Goal: Find specific page/section

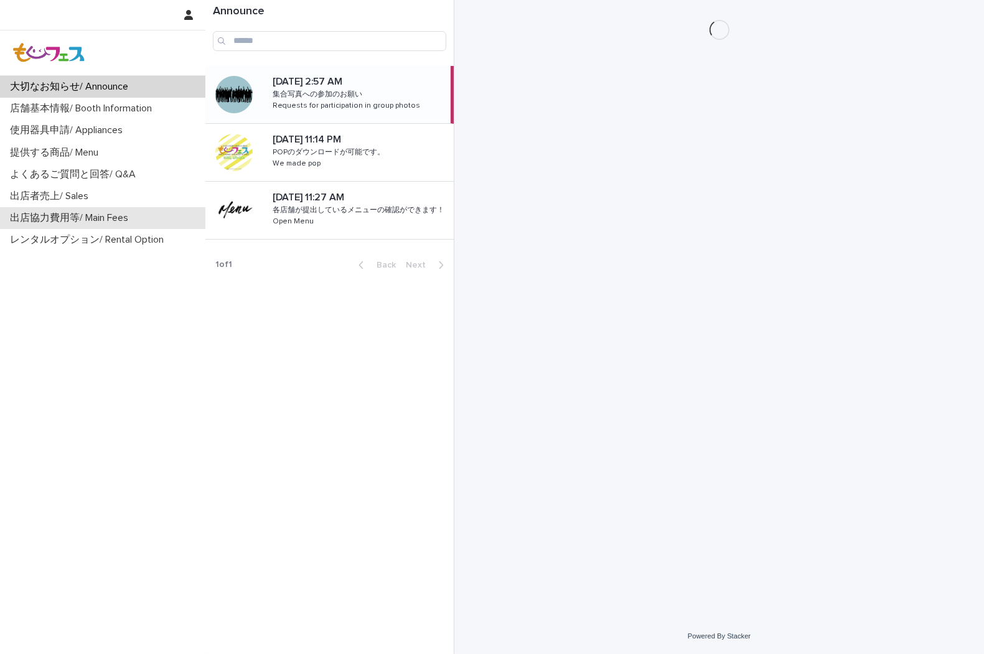
click at [89, 225] on div "出店協力費用等/ Main Fees" at bounding box center [102, 218] width 205 height 22
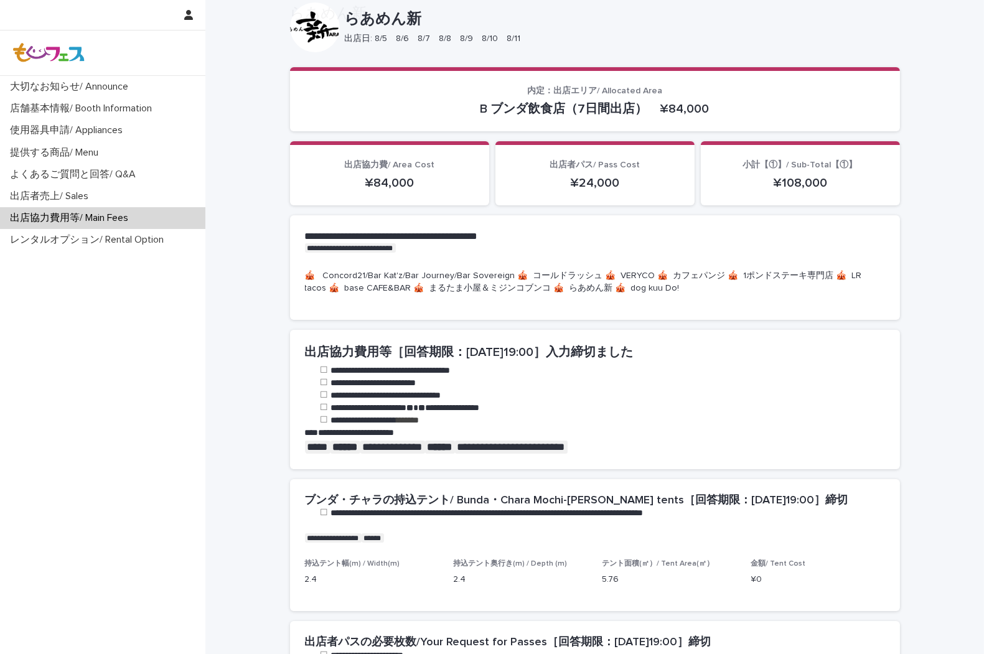
scroll to position [484, 0]
